Goal: Find specific page/section: Find specific page/section

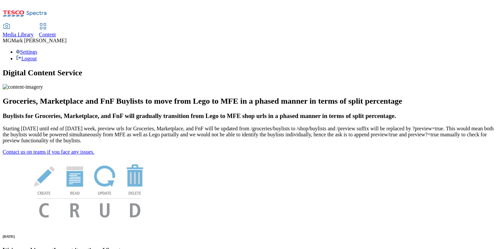
click at [56, 32] on div "Content" at bounding box center [47, 35] width 17 height 6
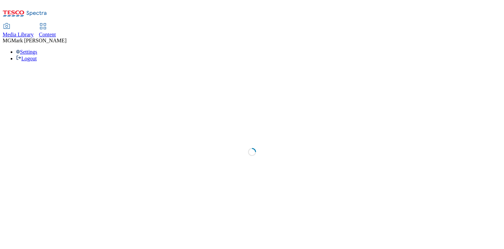
select select "flare-dotcom-sk"
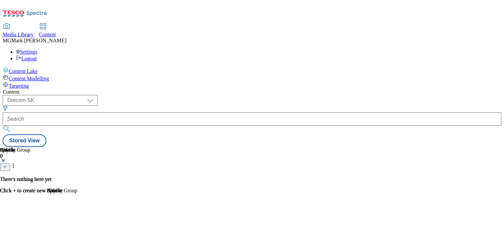
click at [34, 32] on div "Media Library" at bounding box center [18, 35] width 31 height 6
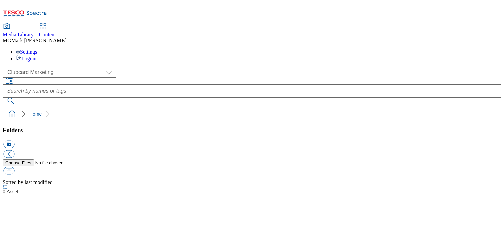
select select "flare-clubcard-mktg"
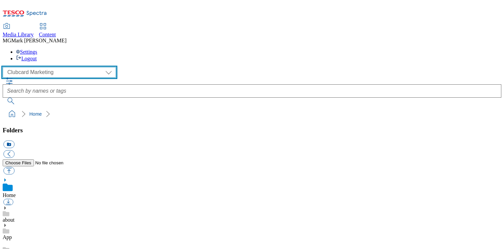
click at [40, 67] on select "Clubcard Marketing Dotcom UK FnF Stores GHS Marketing UK GHS Product UK GHS ROI…" at bounding box center [59, 72] width 113 height 11
click at [5, 67] on select "Clubcard Marketing Dotcom UK FnF Stores GHS Marketing UK GHS Product UK GHS ROI…" at bounding box center [59, 72] width 113 height 11
